Goal: Check status: Check status

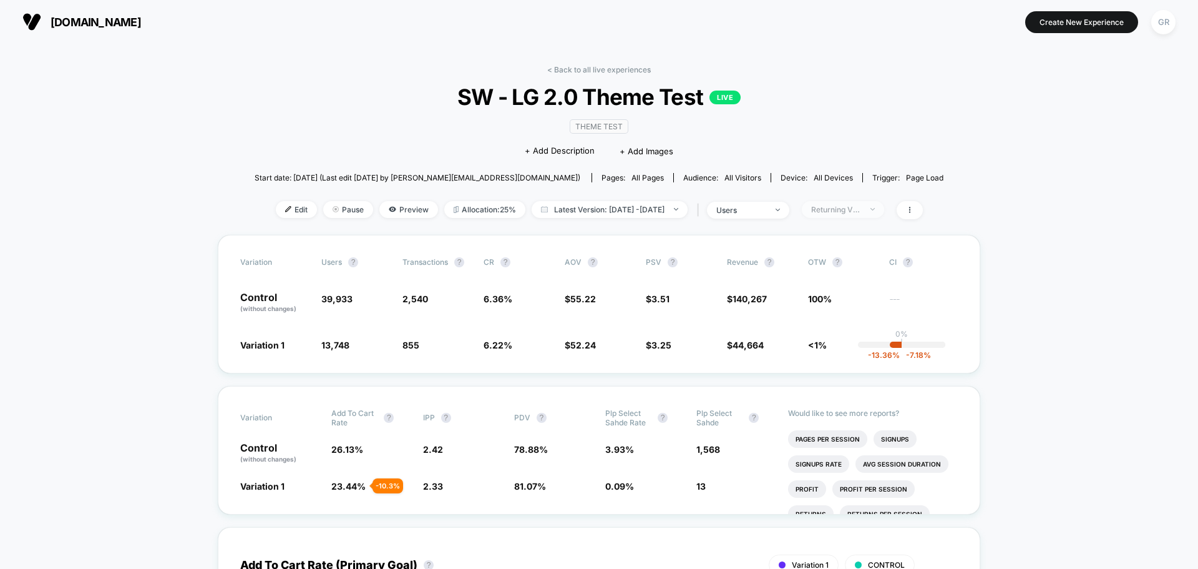
click at [858, 212] on div "Returning Visitors" at bounding box center [836, 209] width 50 height 9
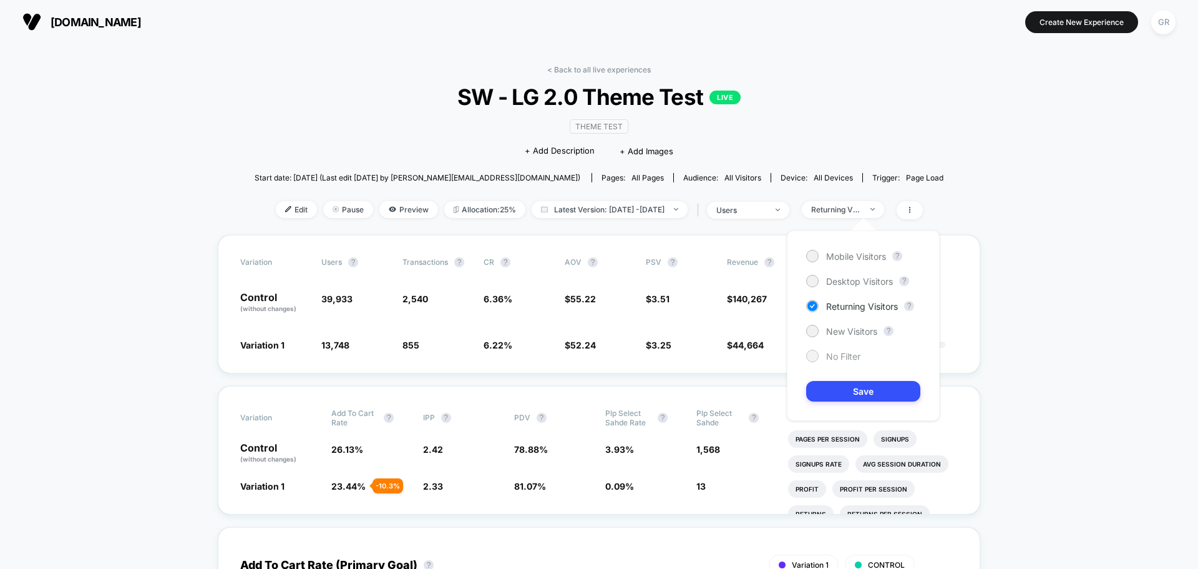
click at [838, 360] on span "No Filter" at bounding box center [843, 356] width 34 height 11
click at [840, 396] on button "Save" at bounding box center [863, 391] width 114 height 21
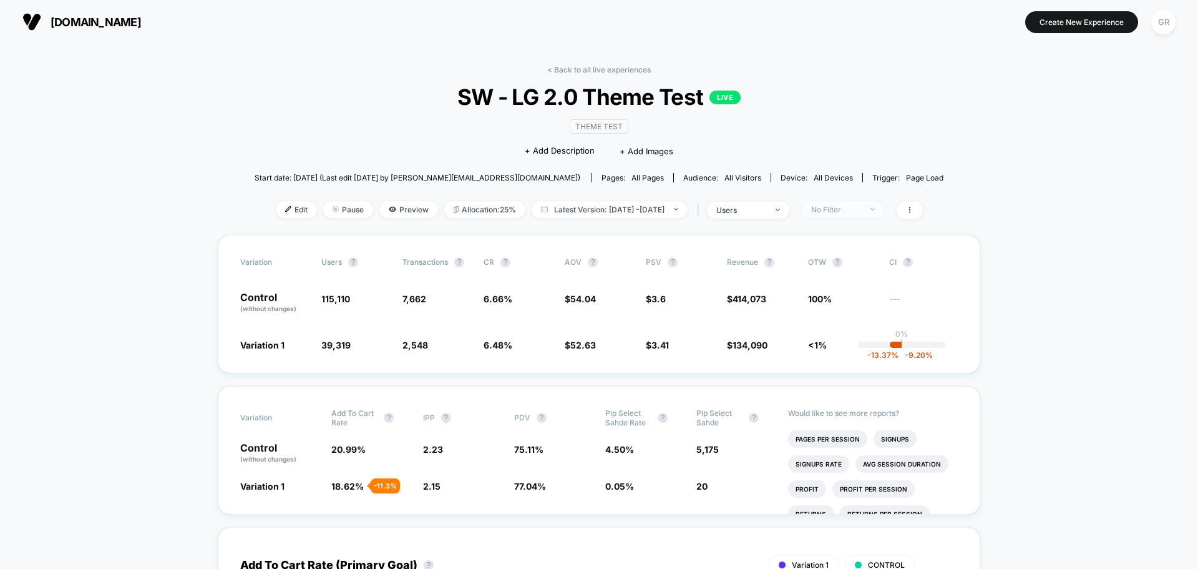
click at [848, 211] on div "No Filter" at bounding box center [836, 209] width 50 height 9
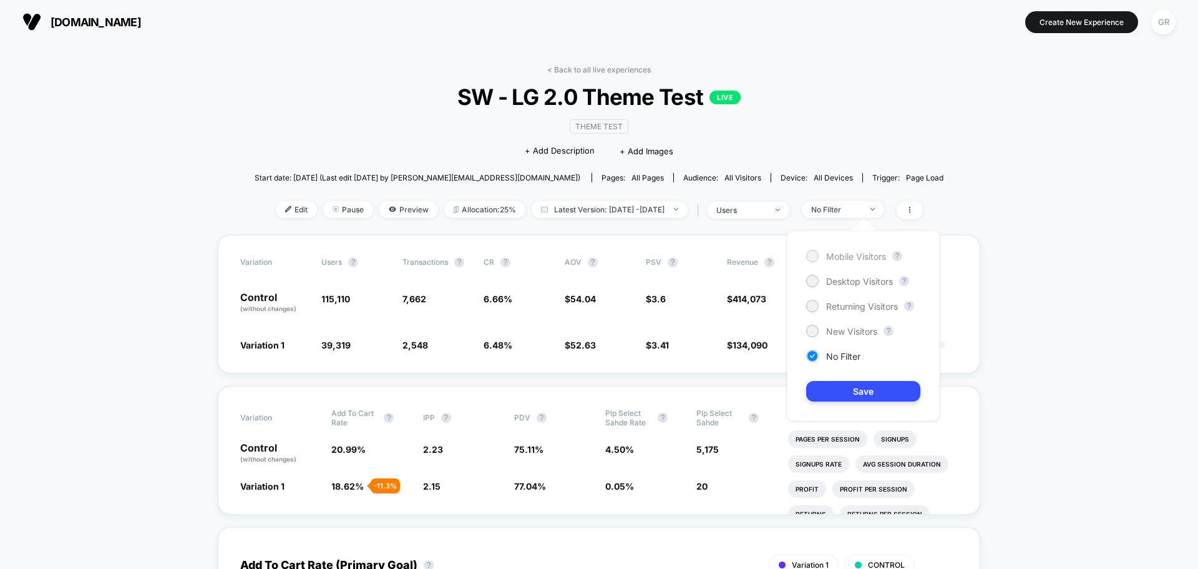
click at [827, 254] on span "Mobile Visitors" at bounding box center [856, 256] width 60 height 11
click at [859, 384] on button "Save" at bounding box center [863, 391] width 114 height 21
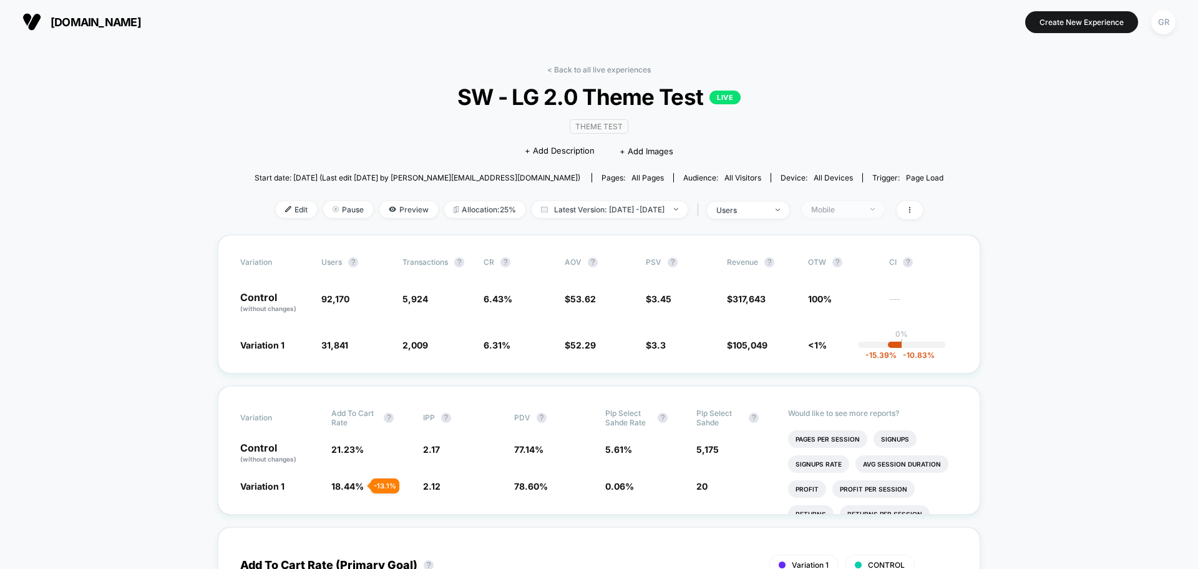
click at [861, 212] on div "Mobile" at bounding box center [836, 209] width 50 height 9
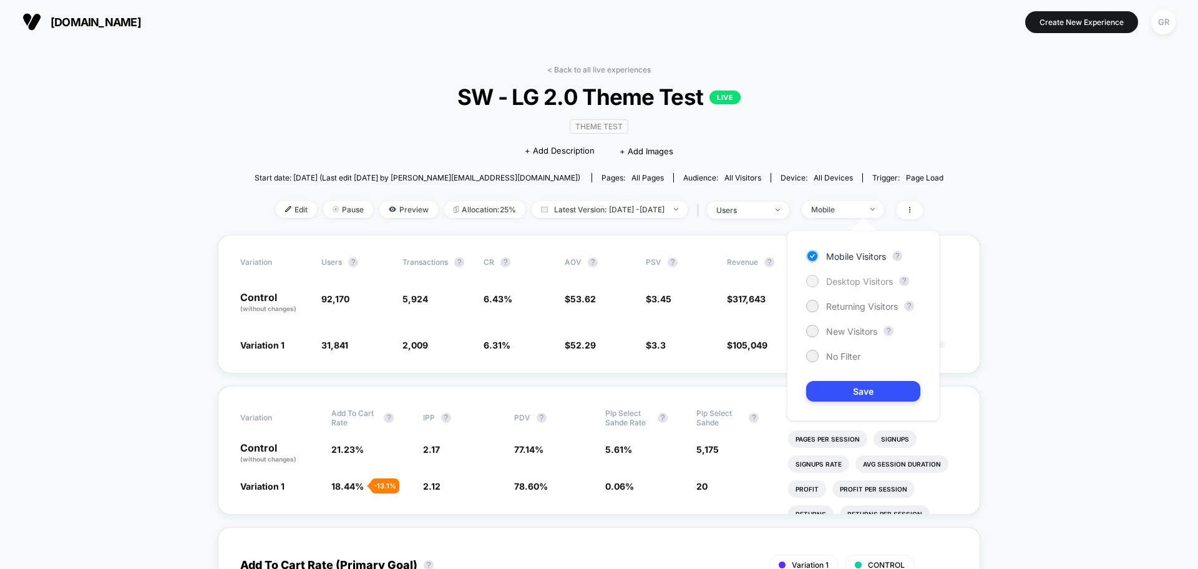
click at [866, 276] on span "Desktop Visitors" at bounding box center [859, 281] width 67 height 11
click at [859, 389] on button "Save" at bounding box center [863, 391] width 114 height 21
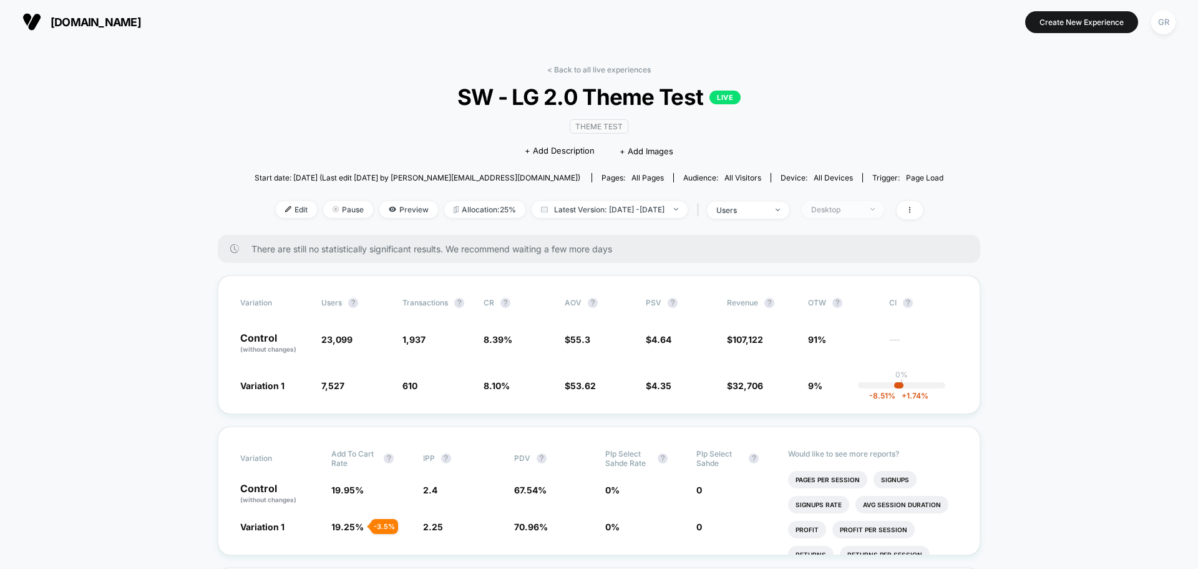
click at [853, 205] on div "Desktop" at bounding box center [836, 209] width 50 height 9
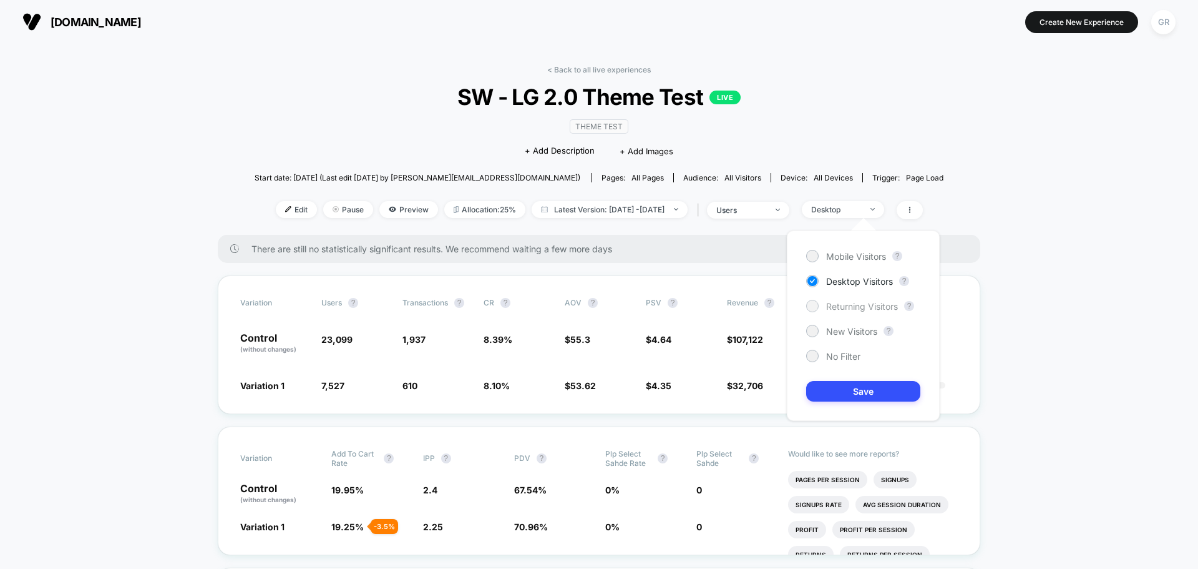
click at [850, 301] on span "Returning Visitors" at bounding box center [862, 306] width 72 height 11
click at [861, 393] on button "Save" at bounding box center [863, 391] width 114 height 21
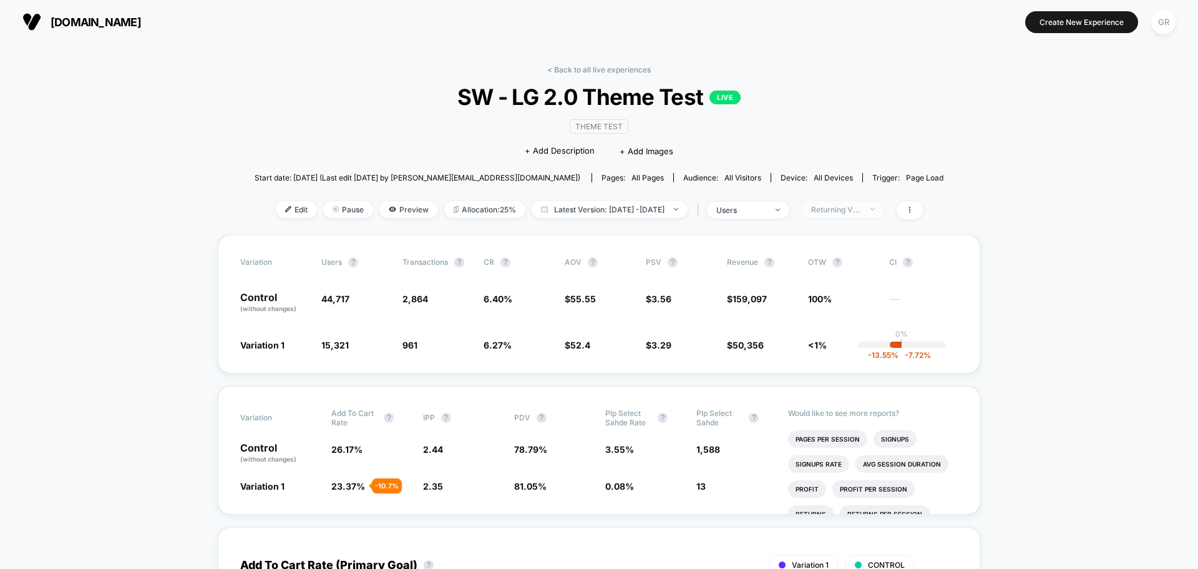
click at [861, 208] on div "Returning Visitors" at bounding box center [836, 209] width 50 height 9
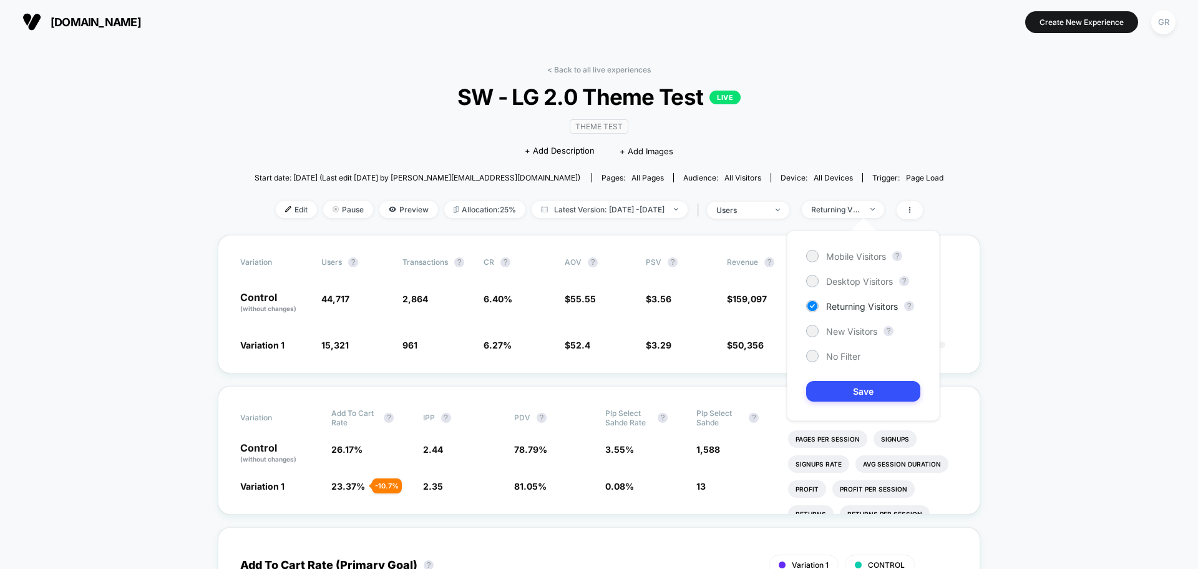
drag, startPoint x: 846, startPoint y: 329, endPoint x: 847, endPoint y: 345, distance: 15.6
click at [846, 329] on span "New Visitors" at bounding box center [851, 331] width 51 height 11
click at [853, 388] on button "Save" at bounding box center [863, 391] width 114 height 21
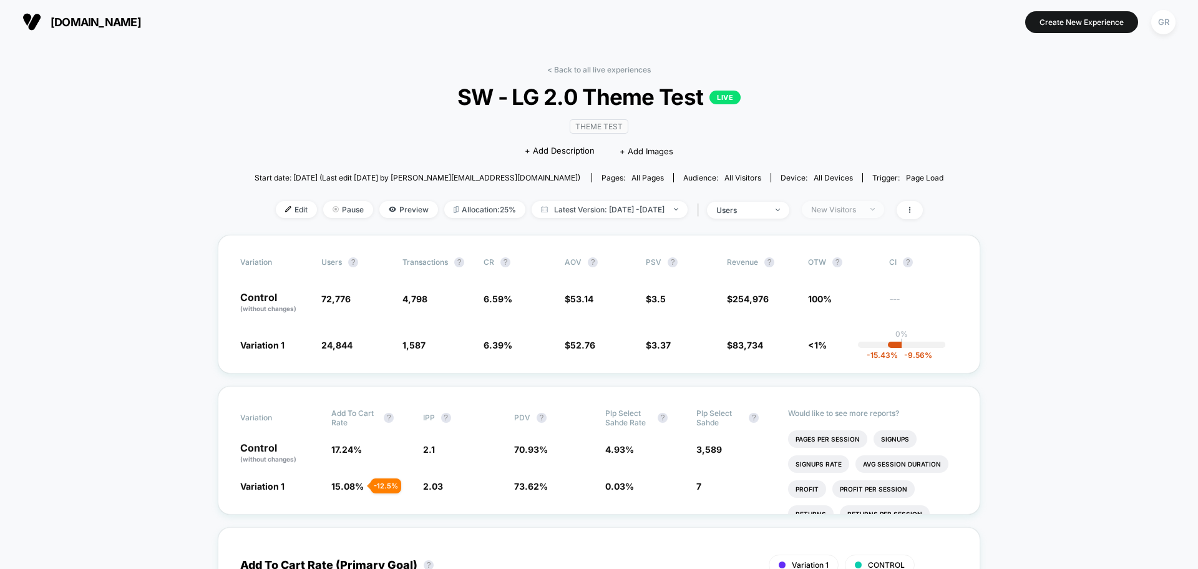
click at [861, 212] on div "New Visitors" at bounding box center [836, 209] width 50 height 9
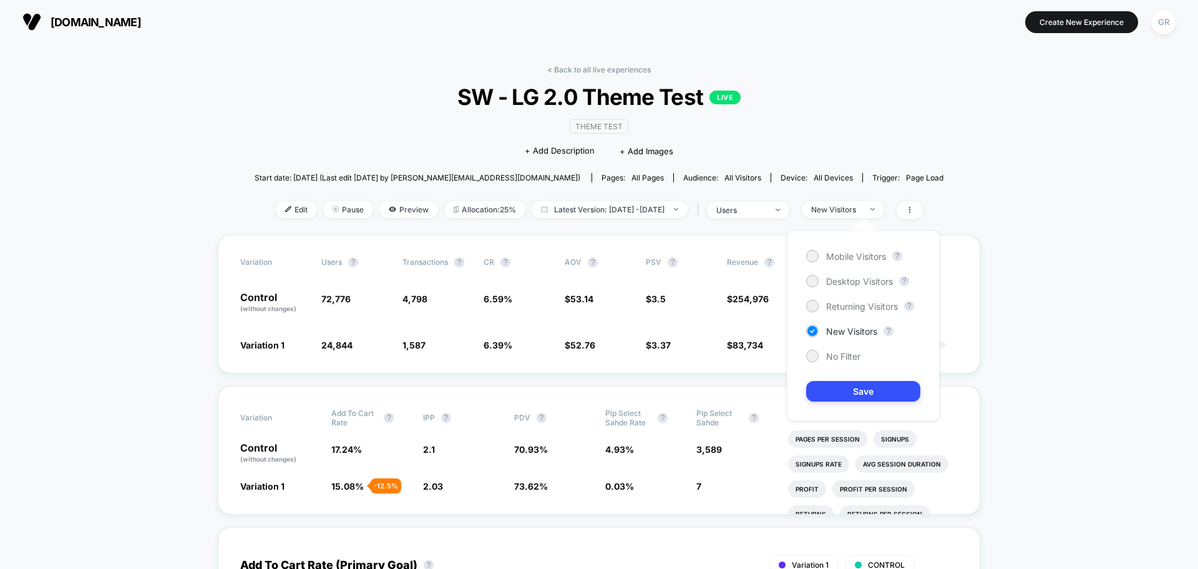
click at [847, 363] on div "Mobile Visitors ? Desktop Visitors ? Returning Visitors ? New Visitors ? No Fil…" at bounding box center [863, 325] width 153 height 190
click at [835, 349] on div "Mobile Visitors ? Desktop Visitors ? Returning Visitors ? New Visitors ? No Fil…" at bounding box center [863, 325] width 153 height 190
click at [809, 355] on div at bounding box center [812, 355] width 9 height 9
click at [845, 386] on button "Save" at bounding box center [863, 391] width 114 height 21
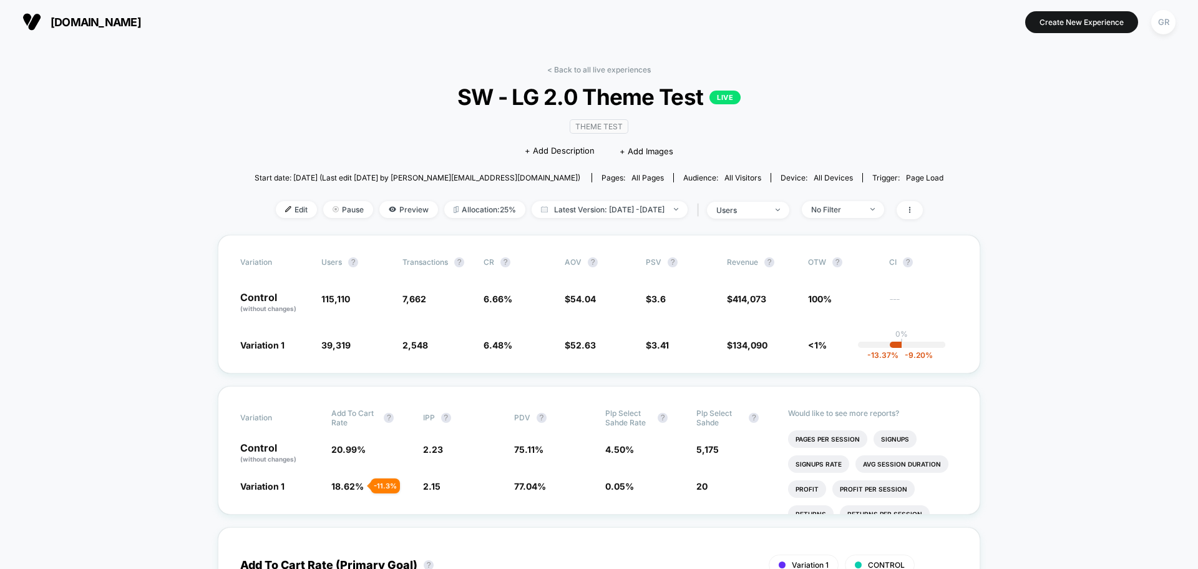
click at [861, 209] on div "No Filter" at bounding box center [836, 209] width 50 height 9
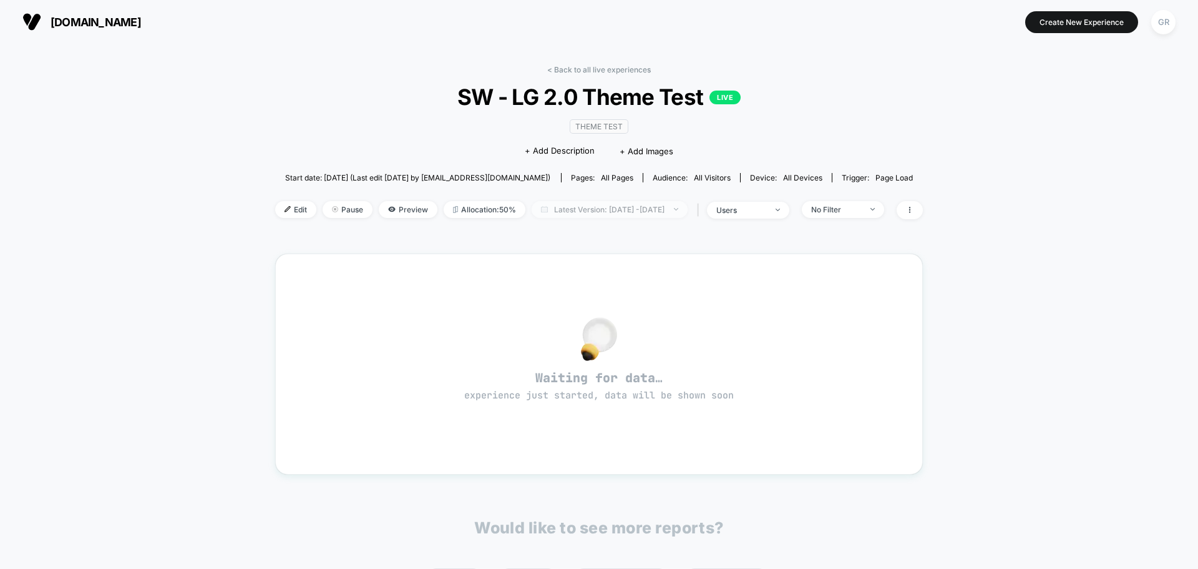
click at [574, 206] on span "Latest Version: [DATE] - [DATE]" at bounding box center [610, 209] width 156 height 17
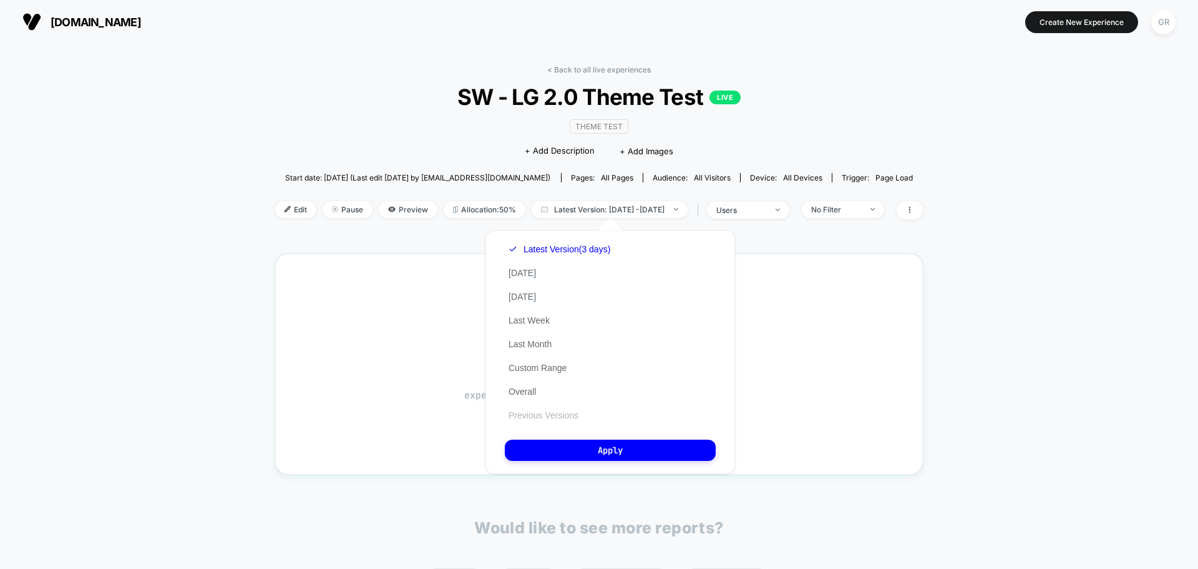
click at [531, 417] on button "Previous Versions" at bounding box center [543, 414] width 77 height 11
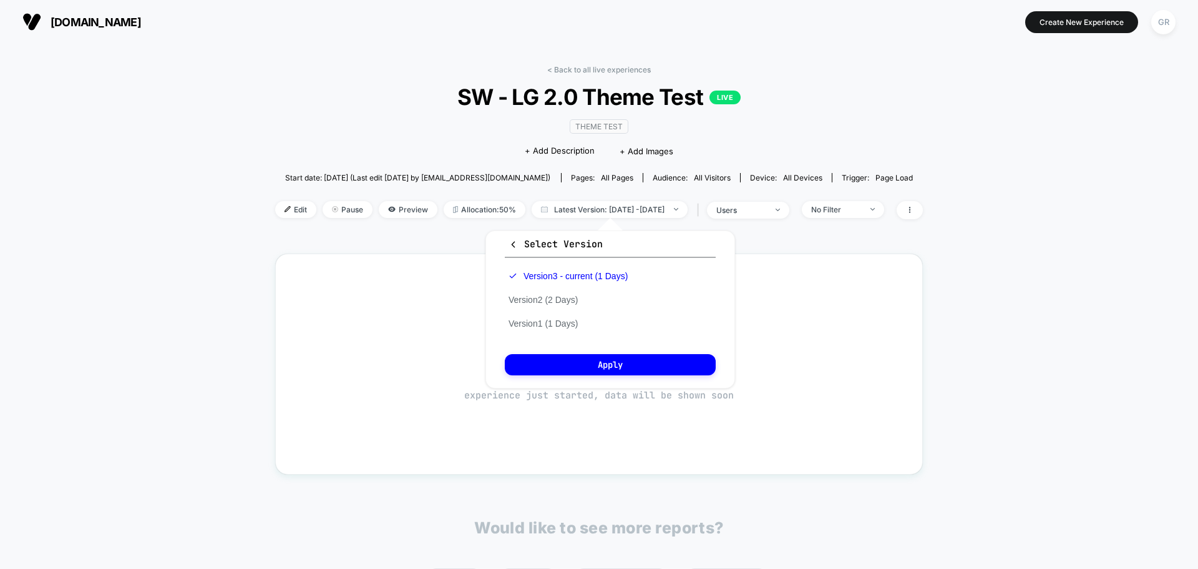
click at [561, 333] on div "Version 3 - current (1 Days) Version 2 (2 Days) Version 1 (1 Days)" at bounding box center [568, 299] width 127 height 71
click at [561, 330] on div "Version 3 - current (1 Days) Version 2 (2 Days) Version 1 (1 Days)" at bounding box center [568, 299] width 127 height 71
click at [558, 301] on button "Version 2 (2 Days)" at bounding box center [543, 299] width 77 height 11
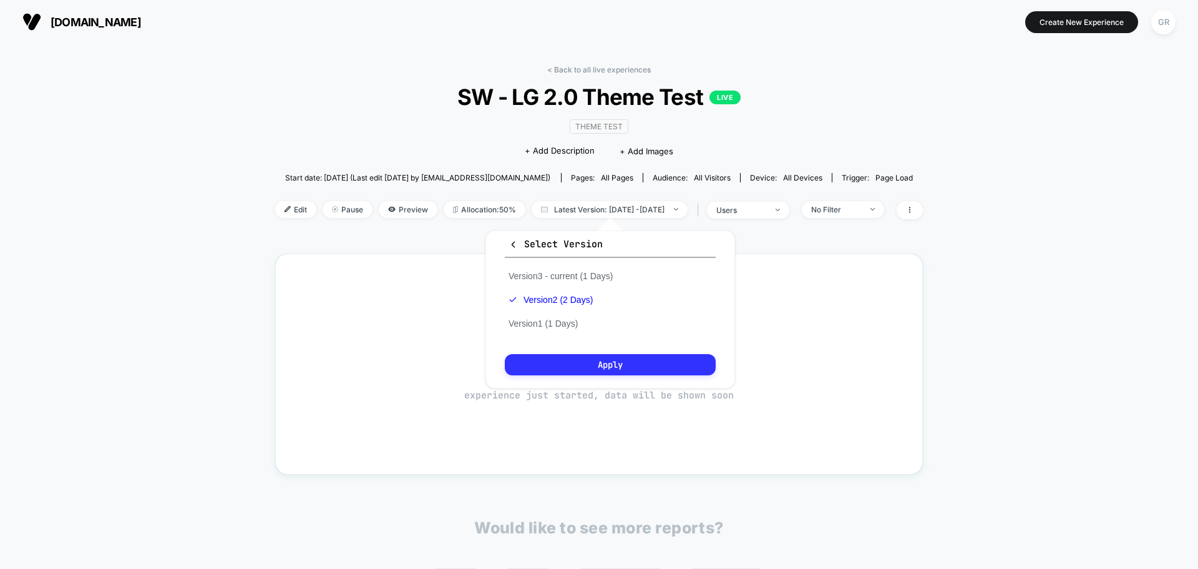
click at [595, 356] on button "Apply" at bounding box center [610, 364] width 211 height 21
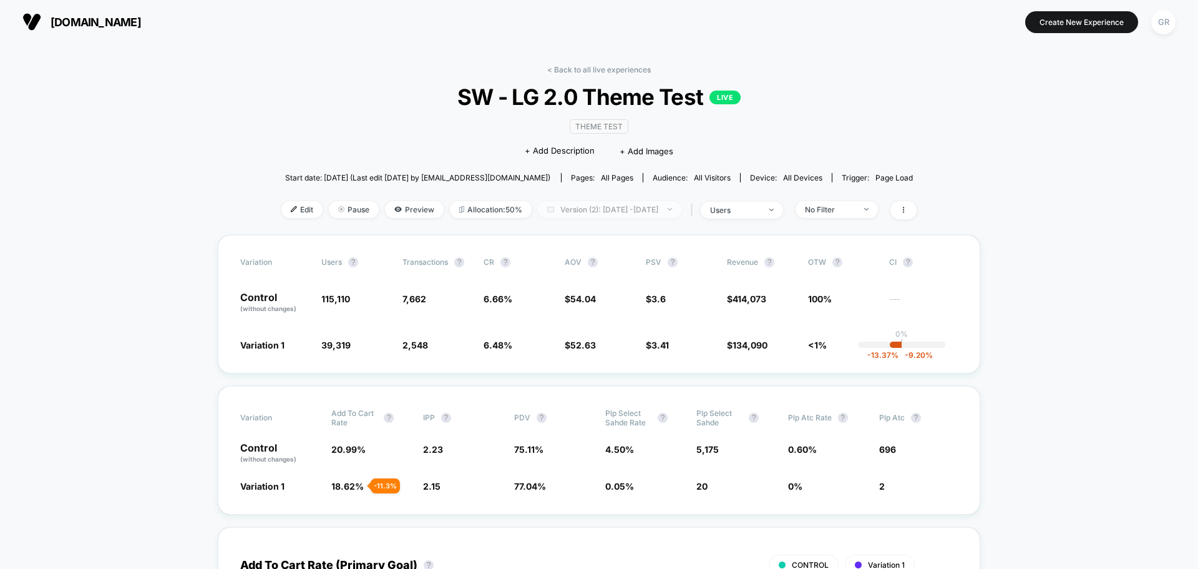
click at [620, 217] on span "Version (2): [DATE] - [DATE]" at bounding box center [610, 209] width 144 height 17
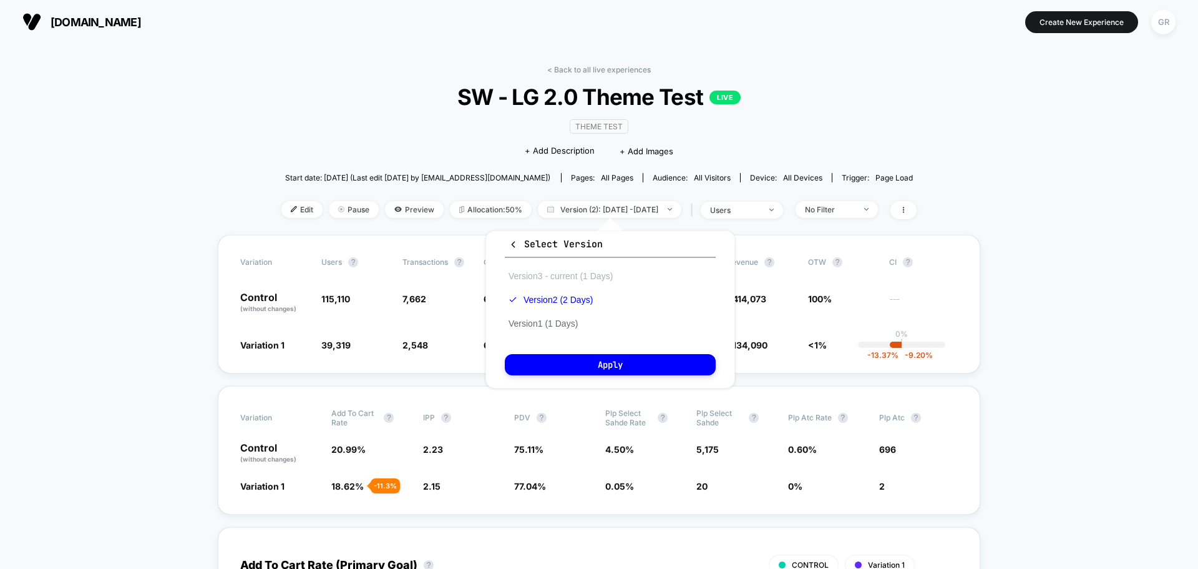
click at [587, 276] on button "Version 3 - current (1 Days)" at bounding box center [561, 275] width 112 height 11
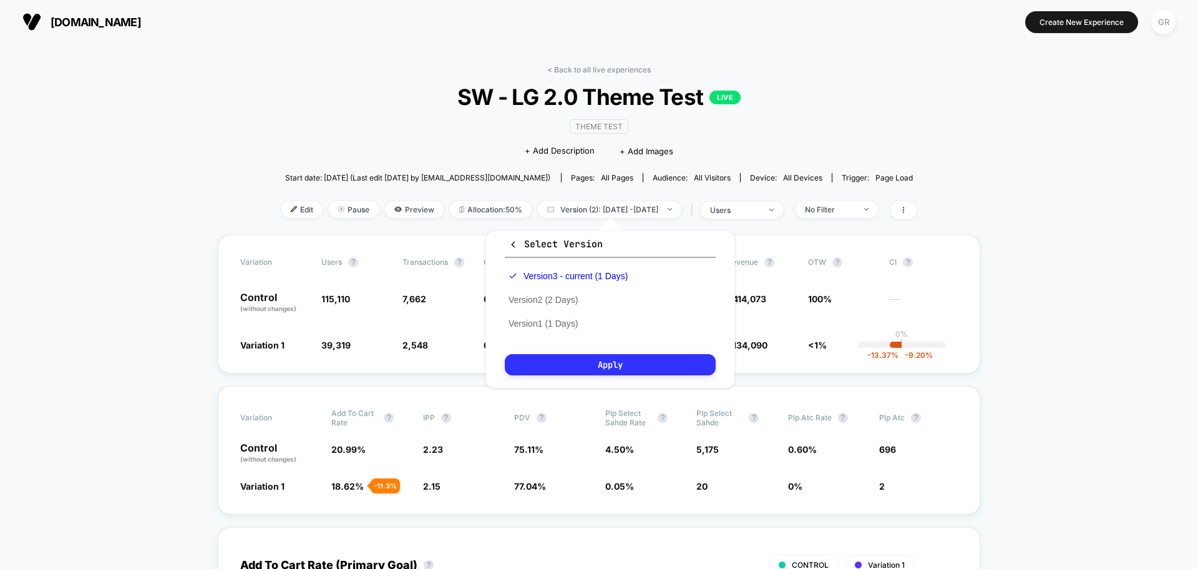
click at [639, 364] on button "Apply" at bounding box center [610, 364] width 211 height 21
